Goal: Information Seeking & Learning: Learn about a topic

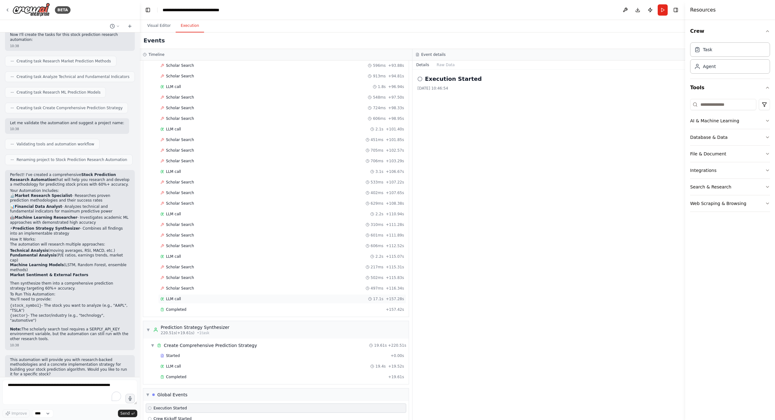
scroll to position [1170, 0]
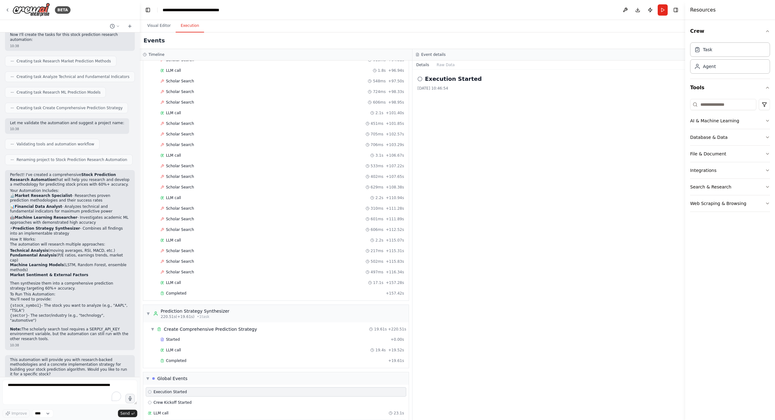
click at [172, 419] on div "Crew Kickoff Completed" at bounding box center [276, 423] width 260 height 9
click at [446, 65] on button "Raw Data" at bounding box center [446, 65] width 26 height 9
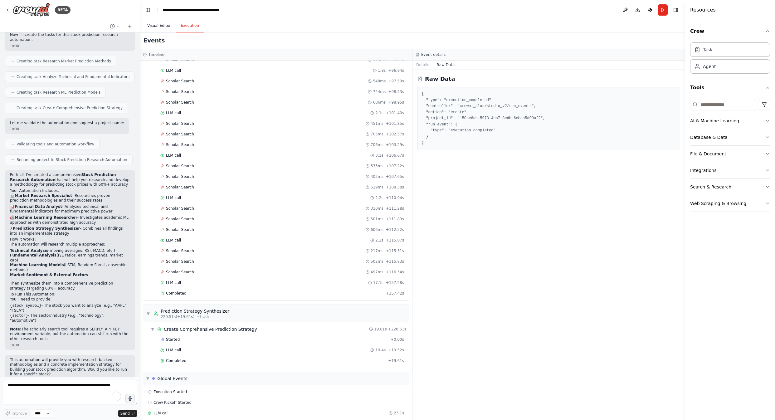
click at [156, 23] on button "Visual Editor" at bounding box center [158, 25] width 33 height 13
click at [182, 22] on button "Execution" at bounding box center [190, 25] width 28 height 13
click at [177, 348] on span "LLM call" at bounding box center [173, 350] width 15 height 5
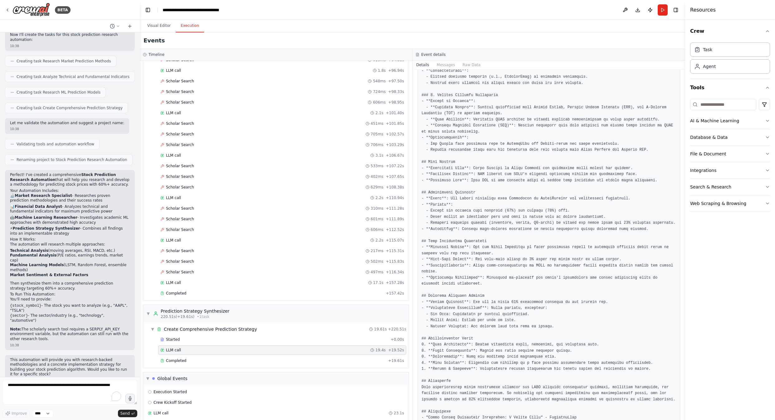
scroll to position [228, 0]
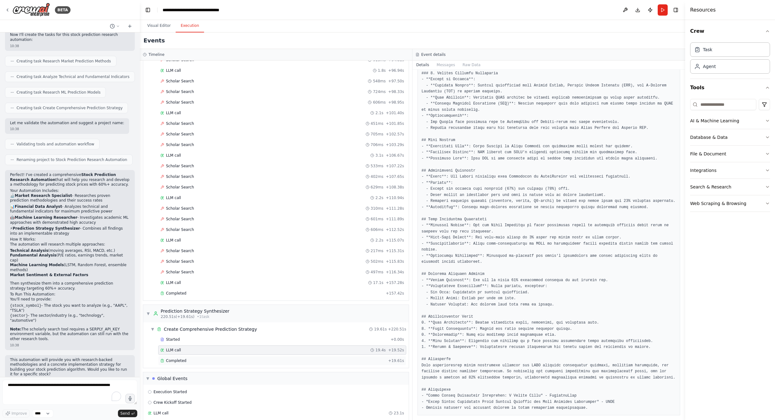
click at [179, 358] on span "Completed" at bounding box center [176, 360] width 20 height 5
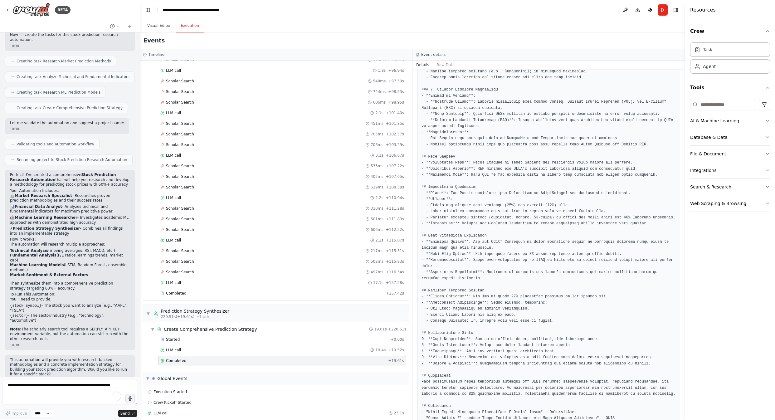
scroll to position [196, 0]
click at [174, 420] on span "Crew Kickoff Completed" at bounding box center [175, 423] width 45 height 5
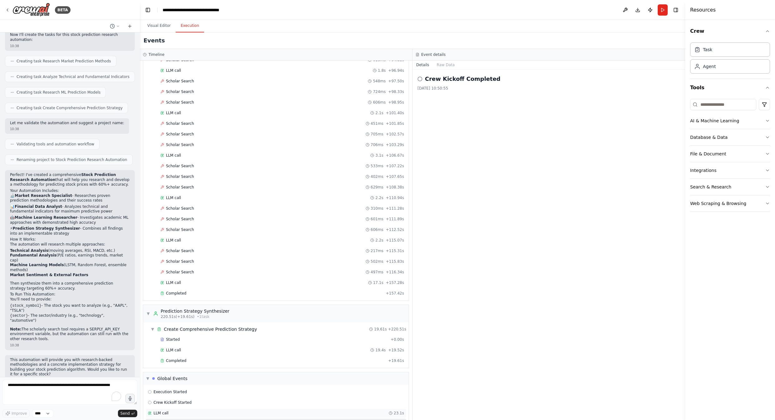
click at [180, 408] on div "LLM call 23.1s" at bounding box center [276, 412] width 260 height 9
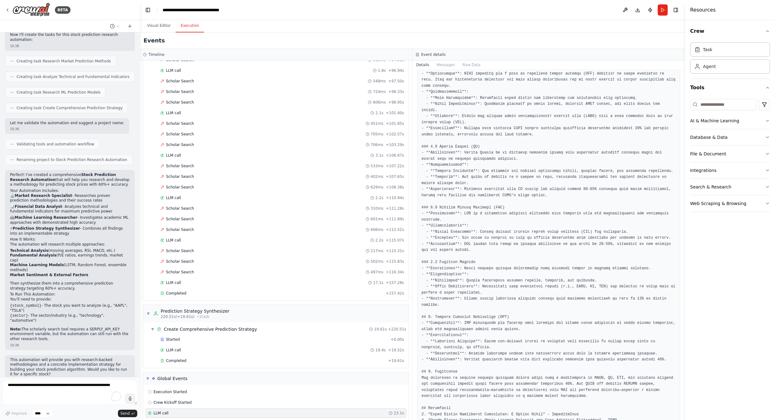
scroll to position [155, 0]
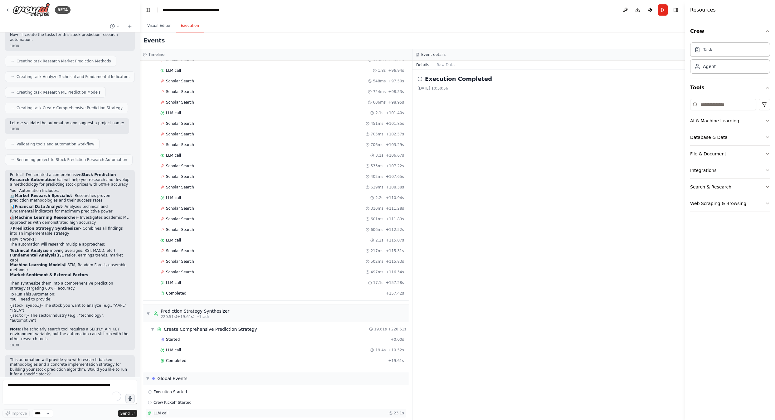
click at [170, 411] on div "LLM call 23.1s" at bounding box center [276, 413] width 256 height 5
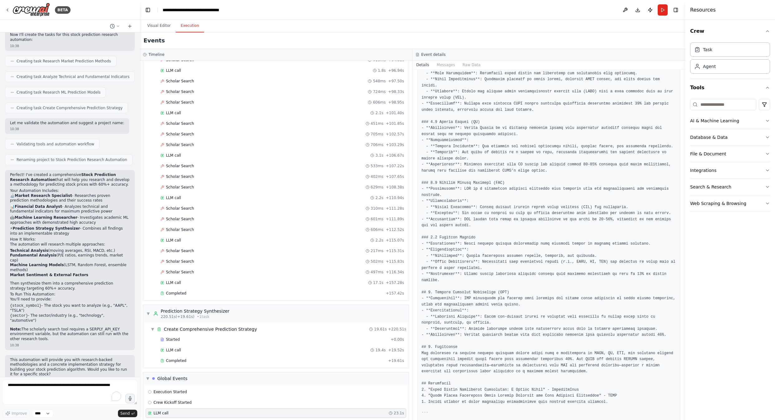
click at [499, 26] on div "Visual Editor Execution" at bounding box center [412, 26] width 545 height 12
